Goal: Register for event/course

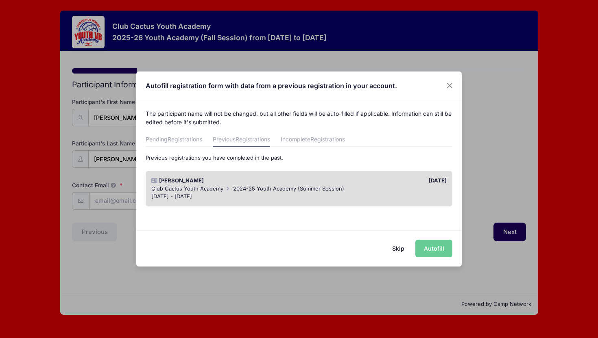
click at [425, 248] on div "Skip Autofill" at bounding box center [298, 249] width 325 height 36
click at [447, 86] on button "Close" at bounding box center [449, 85] width 15 height 15
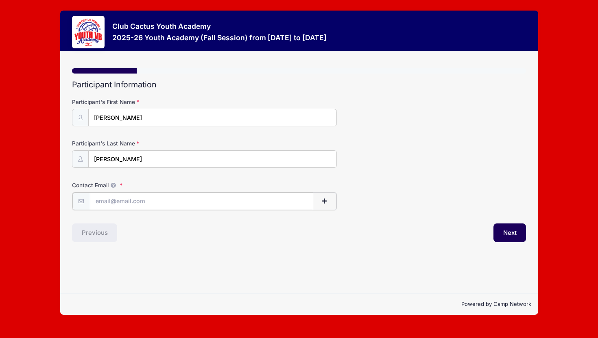
click at [268, 205] on input "Contact Email" at bounding box center [201, 201] width 223 height 17
type input "[EMAIL_ADDRESS][DOMAIN_NAME]"
click at [325, 199] on span "button" at bounding box center [324, 201] width 7 height 6
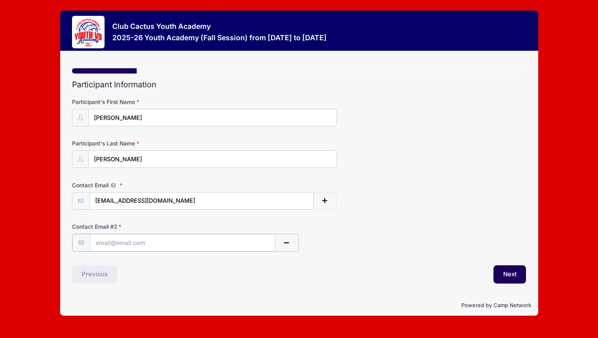
click at [229, 246] on input "text" at bounding box center [182, 242] width 185 height 17
type input "[EMAIL_ADDRESS][DOMAIN_NAME]"
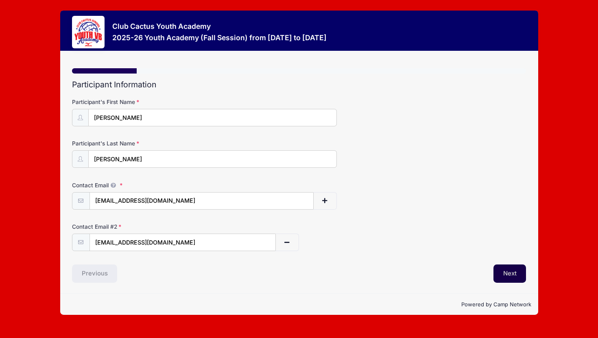
click at [512, 274] on button "Next" at bounding box center [509, 274] width 33 height 19
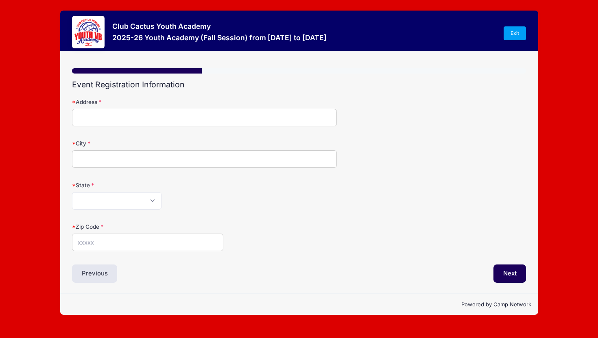
click at [307, 119] on input "Address" at bounding box center [204, 117] width 265 height 17
type input "[STREET_ADDRESS]"
type input "Marana"
select select "AZ"
type input "85653"
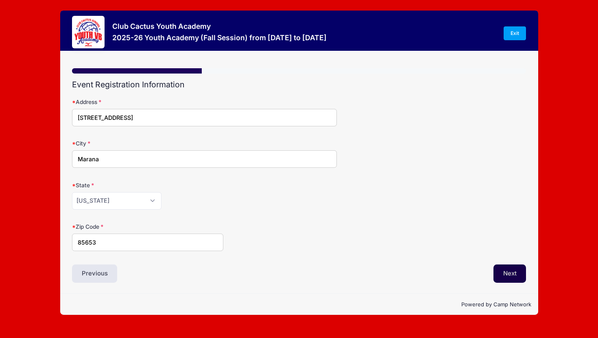
click at [507, 269] on button "Next" at bounding box center [509, 274] width 33 height 19
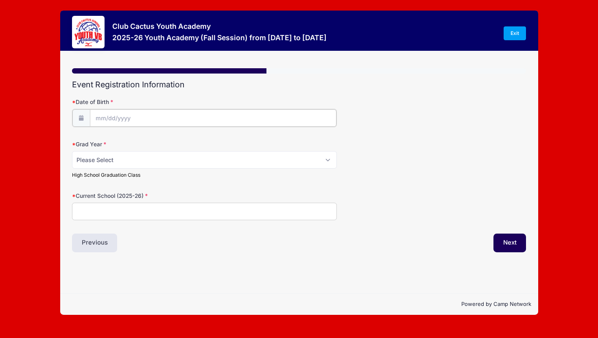
click at [279, 117] on input "Date of Birth" at bounding box center [213, 117] width 246 height 17
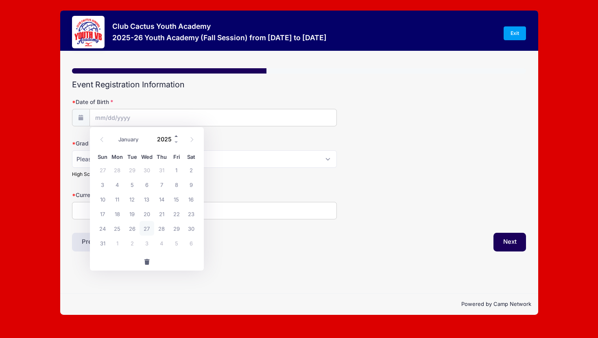
click at [176, 136] on span at bounding box center [177, 136] width 6 height 6
click at [176, 142] on span at bounding box center [177, 142] width 6 height 6
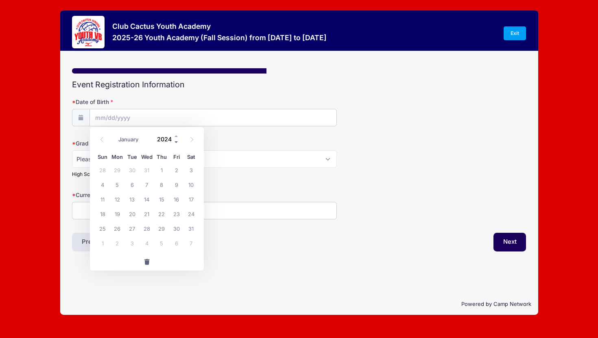
click at [176, 142] on span at bounding box center [177, 142] width 6 height 6
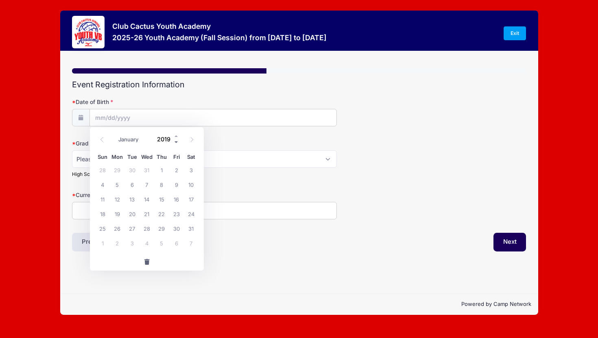
click at [176, 142] on span at bounding box center [177, 142] width 6 height 6
type input "2015"
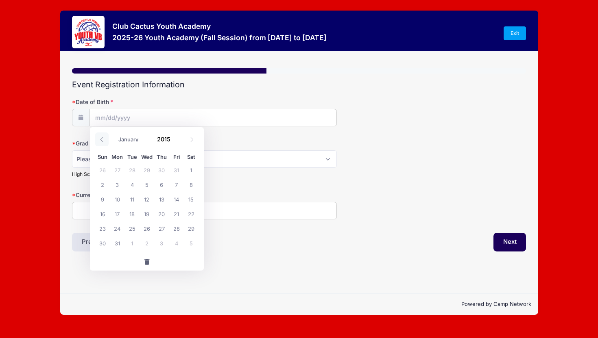
click at [102, 142] on icon at bounding box center [101, 139] width 3 height 5
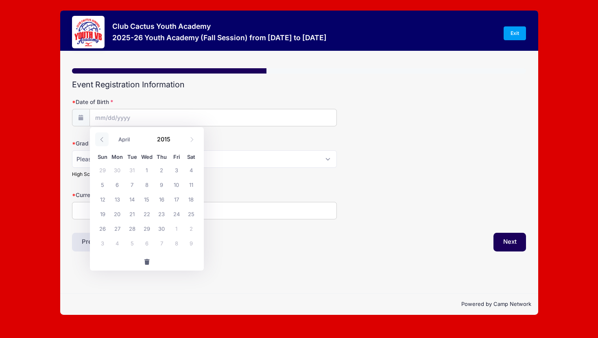
select select "2"
click at [174, 203] on span "20" at bounding box center [176, 199] width 15 height 15
type input "[DATE]"
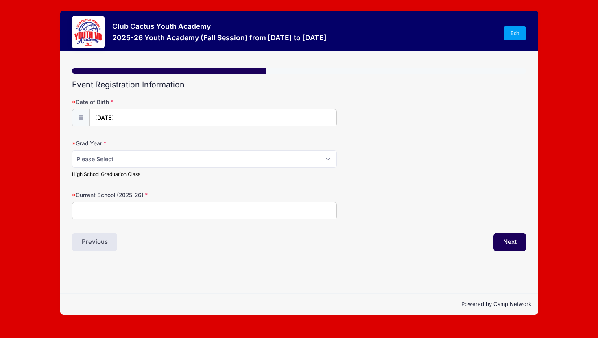
click at [174, 203] on input "Current School (2025-26)" at bounding box center [204, 210] width 265 height 17
type input "Twin Peaks K8"
click at [331, 162] on select "Please Select 2029 2030 2031 2032 2033 2034 2035 2036 2037 2038 2039 2040" at bounding box center [204, 158] width 265 height 17
click at [317, 163] on select "Please Select 2029 2030 2031 2032 2033 2034 2035 2036 2037 2038 2039 2040" at bounding box center [204, 158] width 265 height 17
select select "2033"
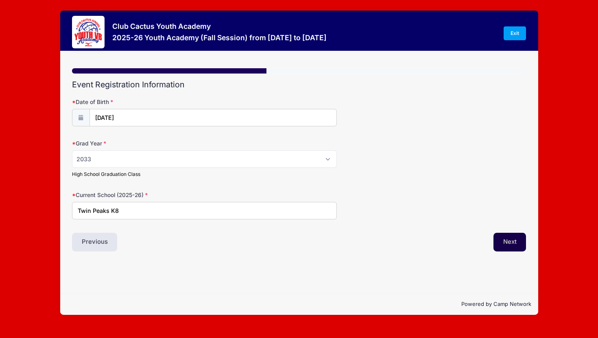
click at [507, 246] on button "Next" at bounding box center [509, 242] width 33 height 19
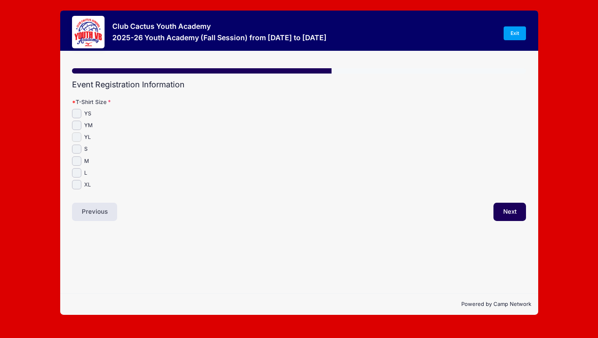
click at [77, 137] on input "YL" at bounding box center [76, 137] width 9 height 9
checkbox input "true"
click at [518, 214] on button "Next" at bounding box center [509, 212] width 33 height 19
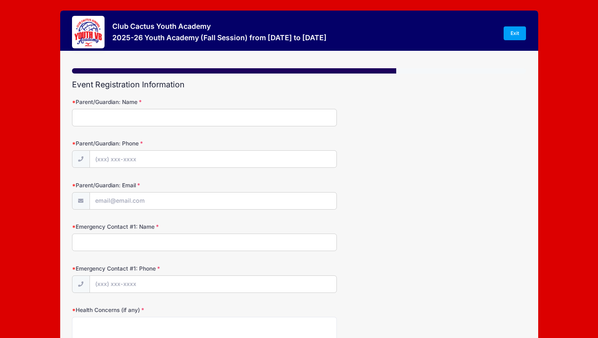
click at [257, 120] on input "Parent/Guardian: Name" at bounding box center [204, 117] width 265 height 17
type input "[PERSON_NAME]"
type input "[PHONE_NUMBER]"
type input "[EMAIL_ADDRESS][DOMAIN_NAME]"
click at [250, 247] on input "Emergency Contact #1: Name" at bounding box center [204, 242] width 265 height 17
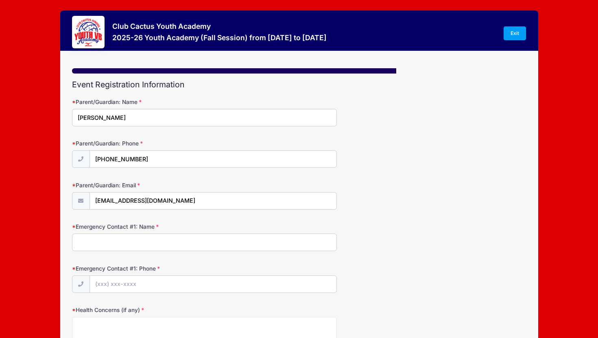
type input "[PERSON_NAME]"
type input "[PHONE_NUMBER]"
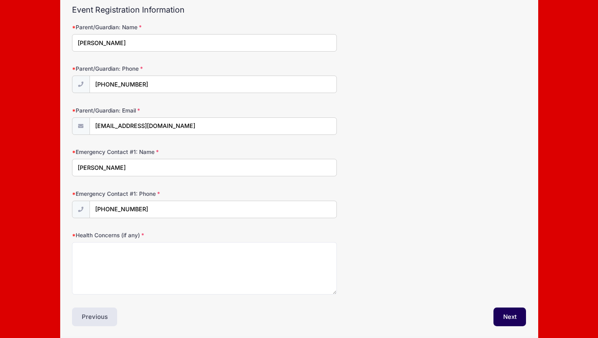
scroll to position [105, 0]
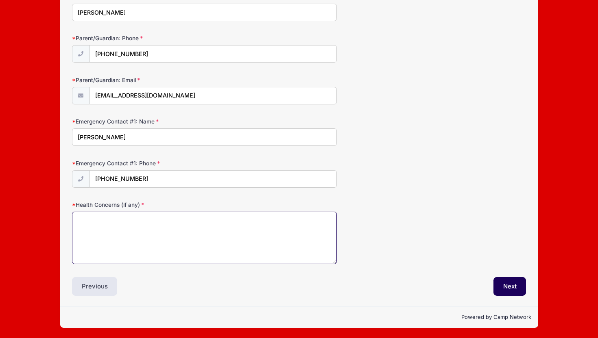
click at [297, 231] on textarea "Health Concerns (if any)" at bounding box center [204, 238] width 265 height 52
type textarea "none"
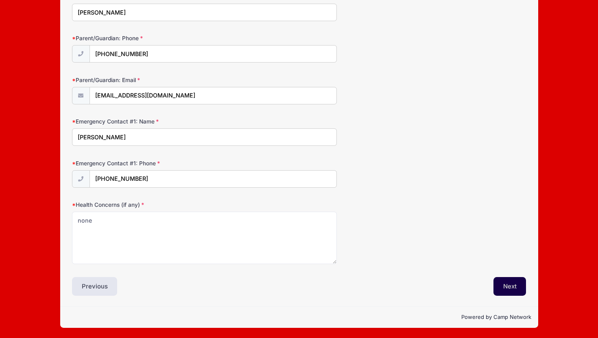
click at [513, 283] on button "Next" at bounding box center [509, 286] width 33 height 19
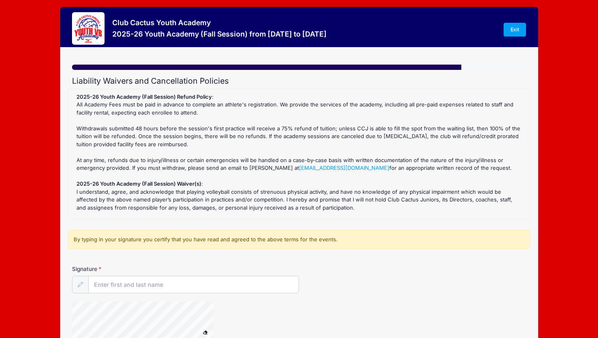
scroll to position [0, 0]
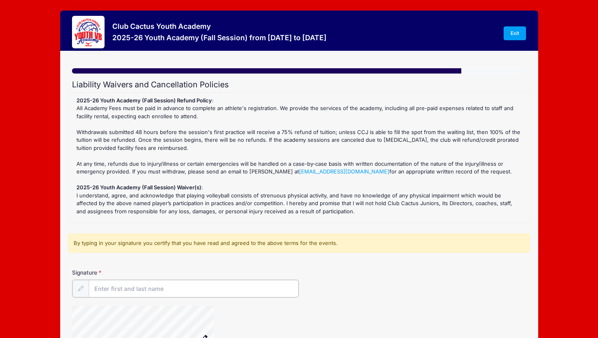
click at [247, 289] on input "Signature" at bounding box center [194, 288] width 210 height 17
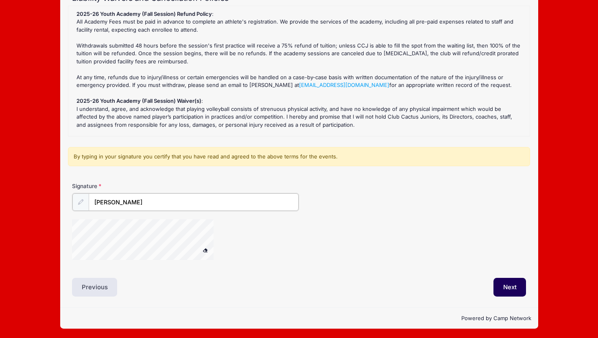
scroll to position [87, 0]
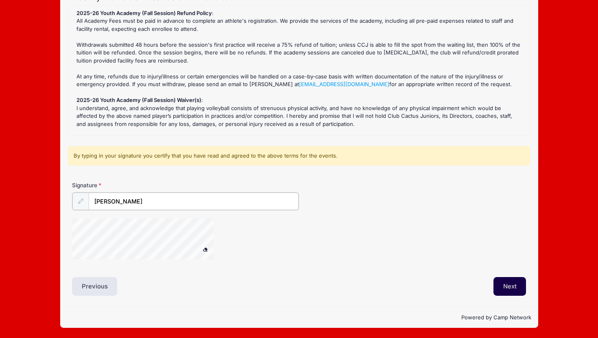
type input "[PERSON_NAME]"
click at [507, 284] on button "Next" at bounding box center [509, 286] width 33 height 19
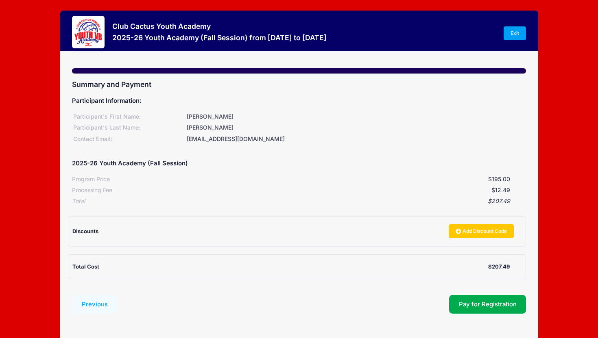
scroll to position [34, 0]
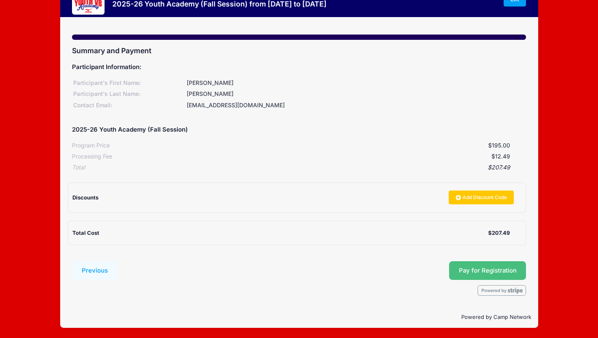
click at [472, 270] on span "Pay for Registration" at bounding box center [488, 270] width 58 height 7
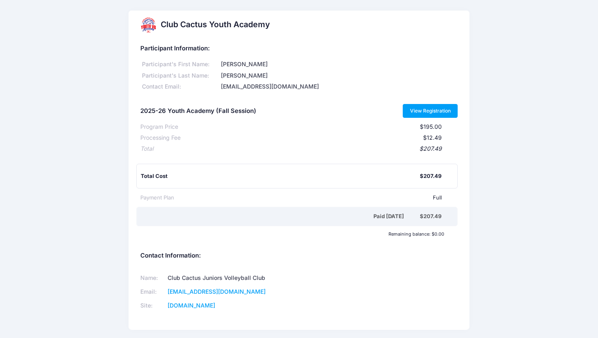
click at [436, 107] on link "View Registration" at bounding box center [430, 111] width 55 height 14
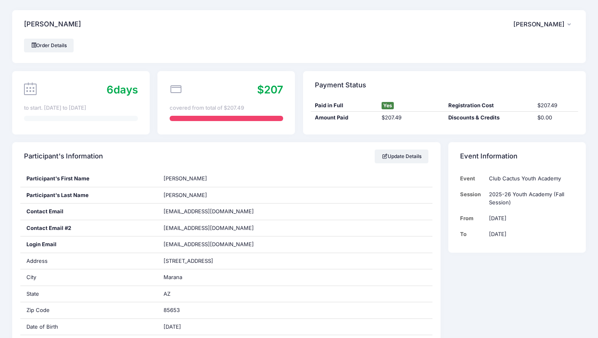
click at [570, 27] on button "PM [PERSON_NAME]" at bounding box center [543, 24] width 61 height 19
click at [497, 67] on link "Logout" at bounding box center [523, 67] width 94 height 15
